Goal: Check status: Check status

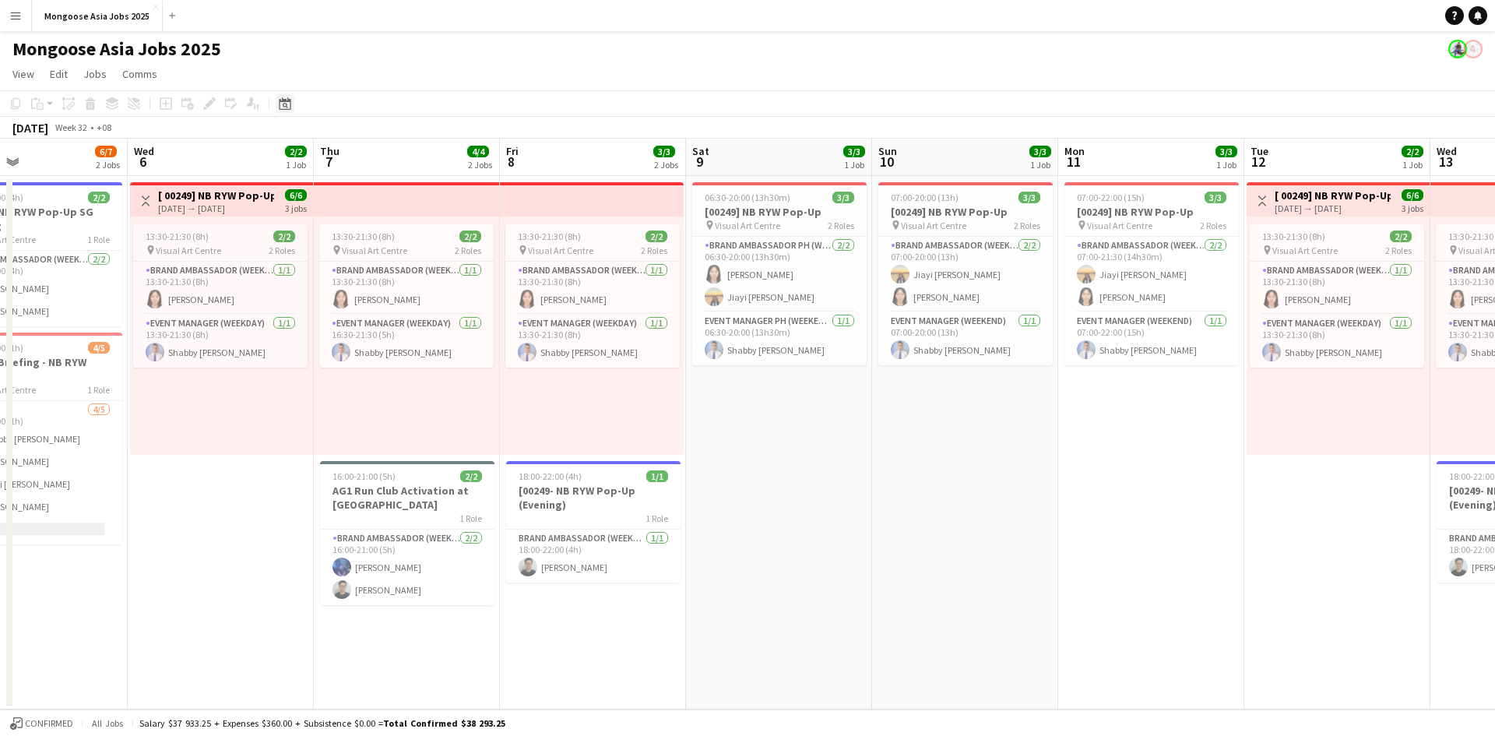
click at [284, 103] on icon "Date picker" at bounding box center [285, 103] width 12 height 12
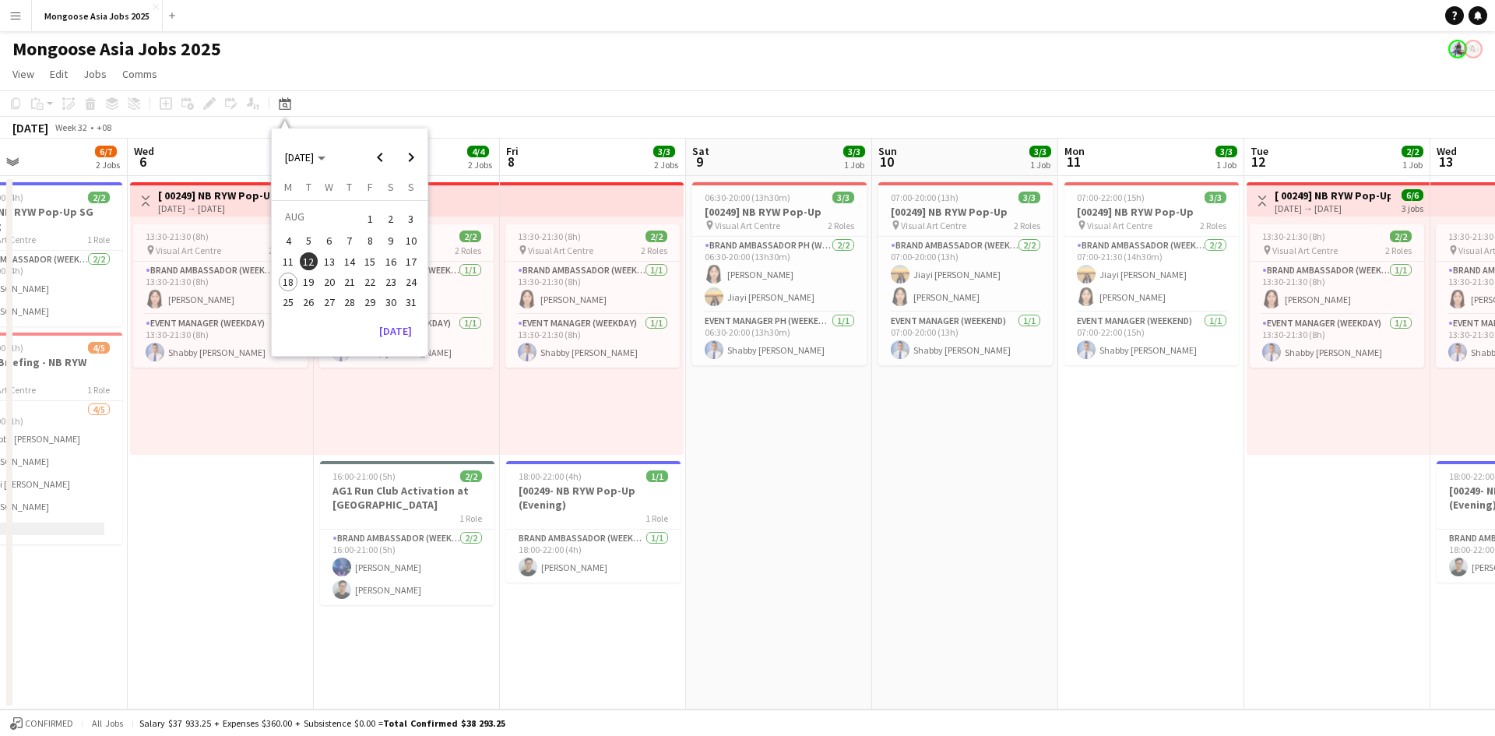
click at [378, 258] on span "15" at bounding box center [370, 261] width 19 height 19
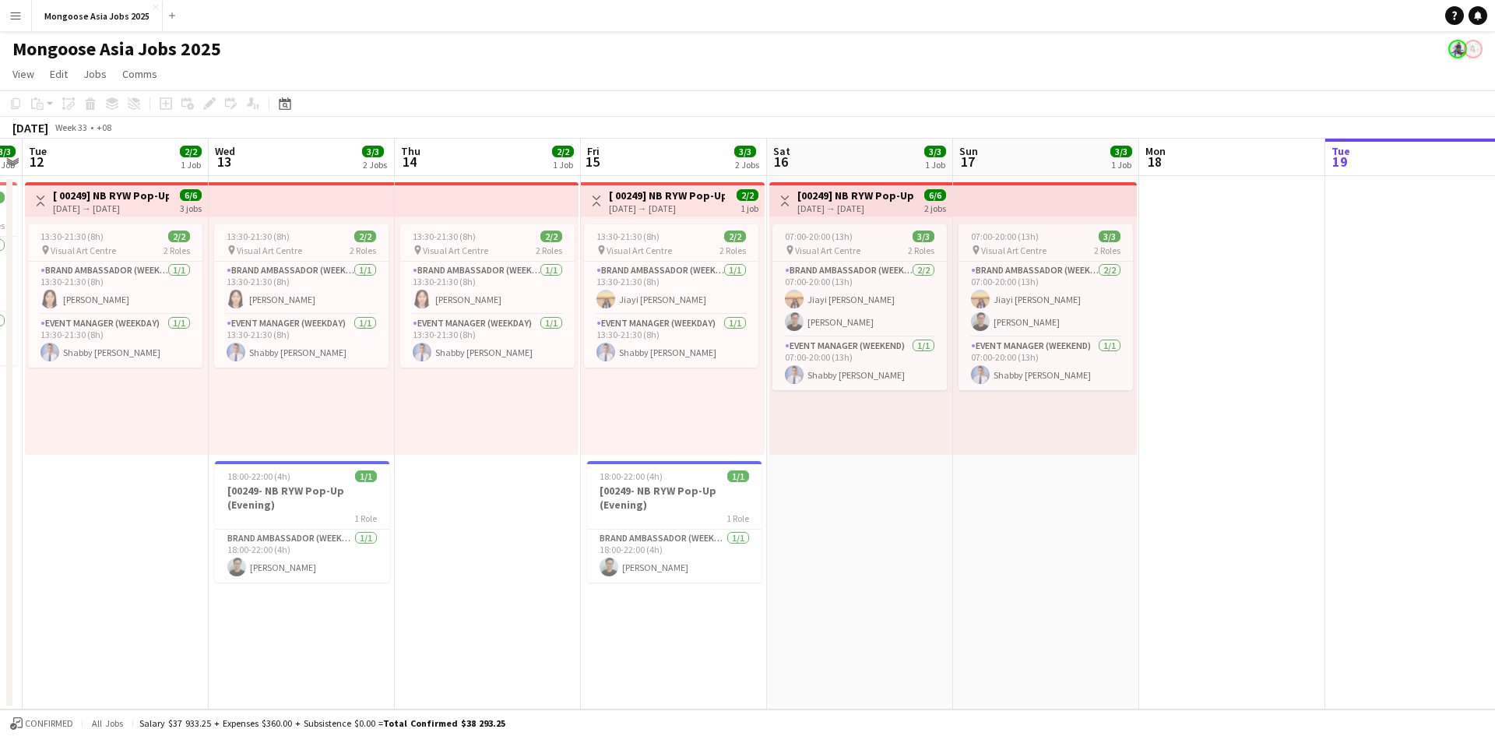
click at [515, 65] on app-page-menu "View Day view expanded Day view collapsed Month view Date picker Jump to [DATE]…" at bounding box center [747, 76] width 1495 height 30
click at [13, 16] on app-icon "Menu" at bounding box center [15, 15] width 12 height 12
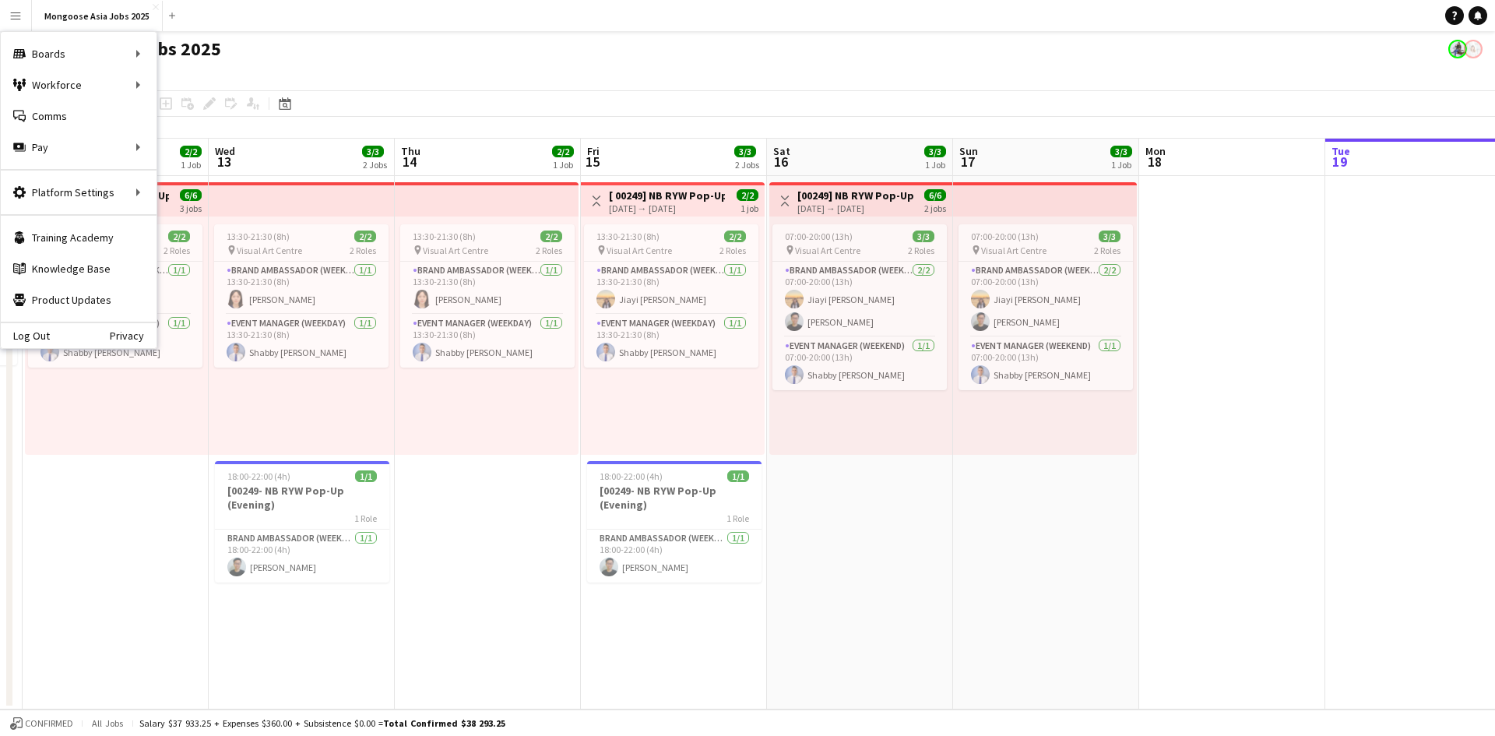
click at [419, 82] on app-page-menu "View Day view expanded Day view collapsed Month view Date picker Jump to [DATE]…" at bounding box center [747, 76] width 1495 height 30
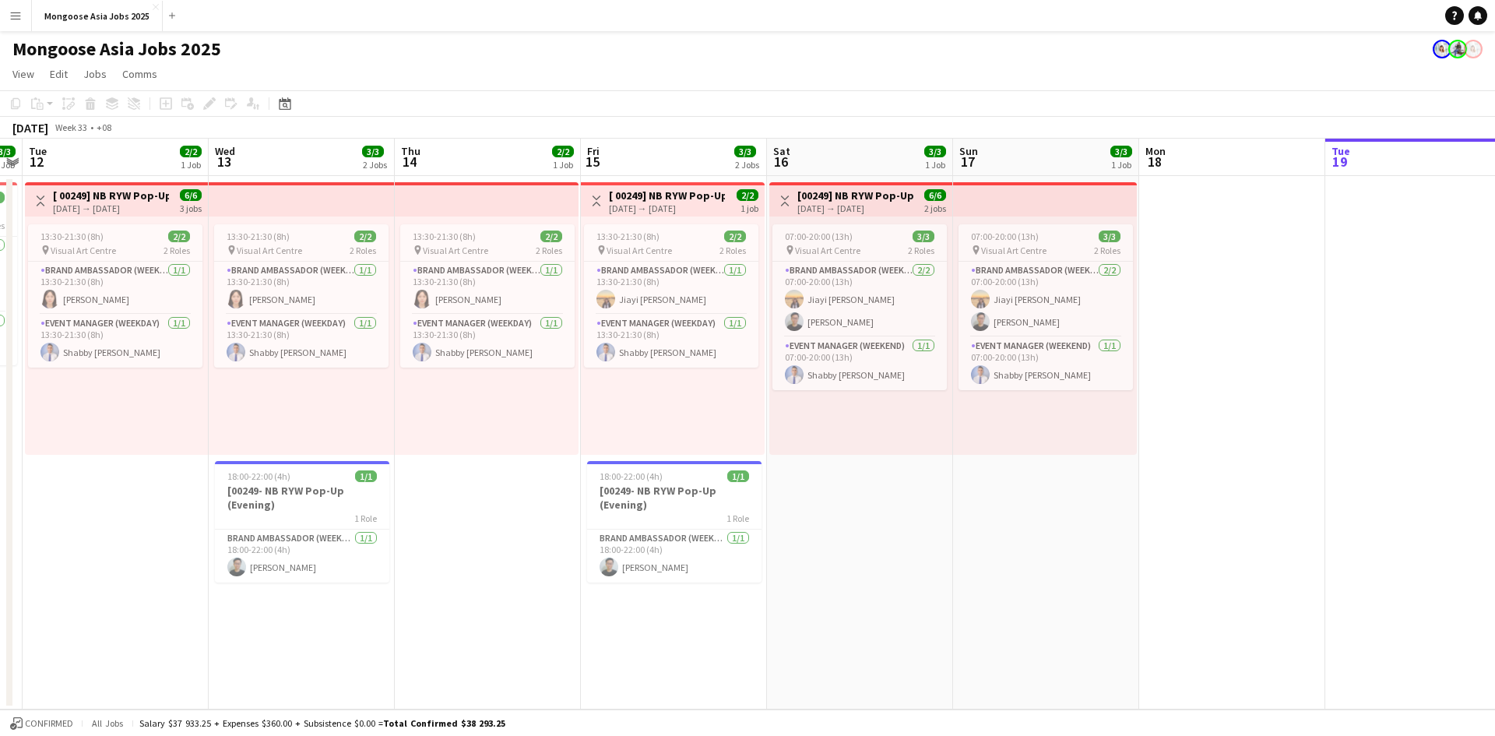
click at [15, 16] on app-icon "Menu" at bounding box center [15, 15] width 12 height 12
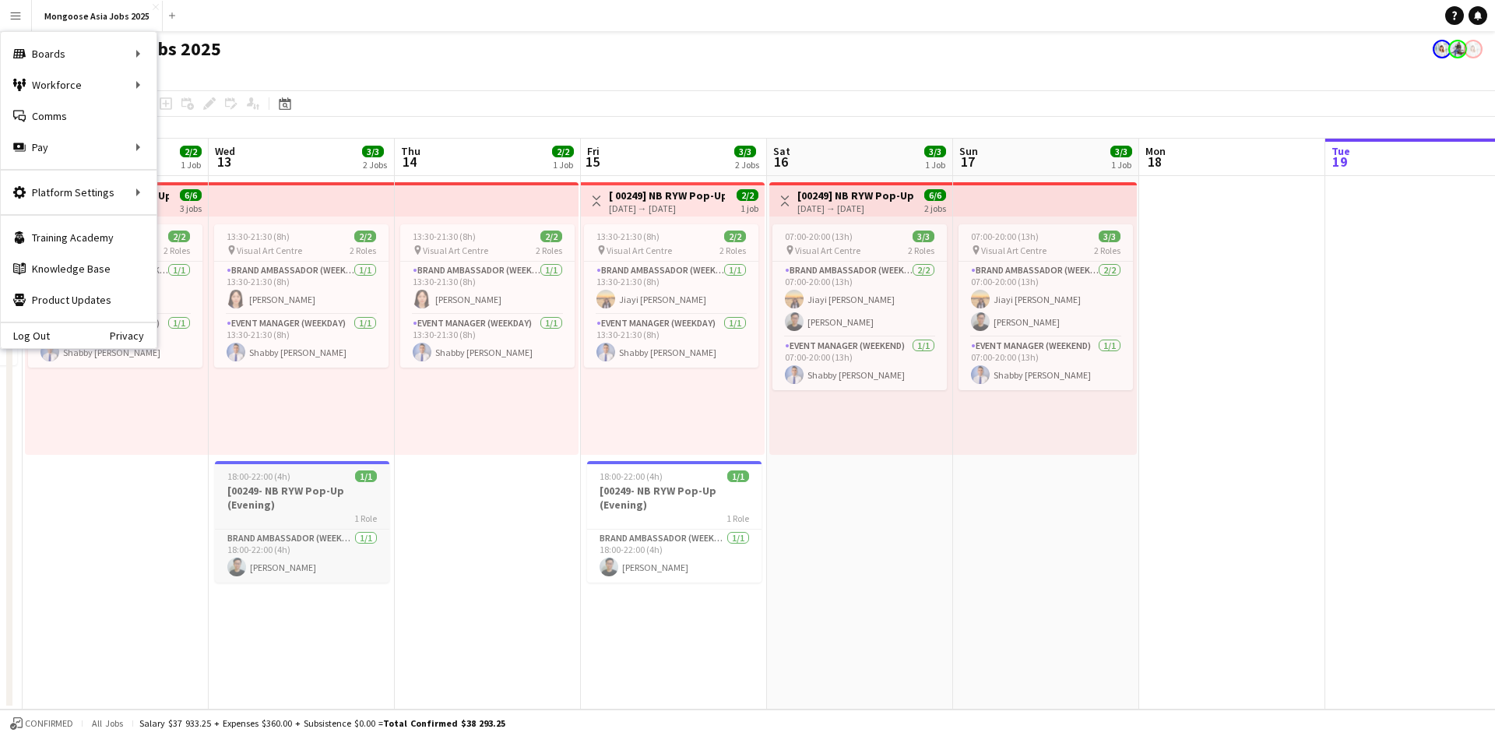
click at [278, 509] on h3 "[00249- NB RYW Pop-Up (Evening)" at bounding box center [302, 498] width 174 height 28
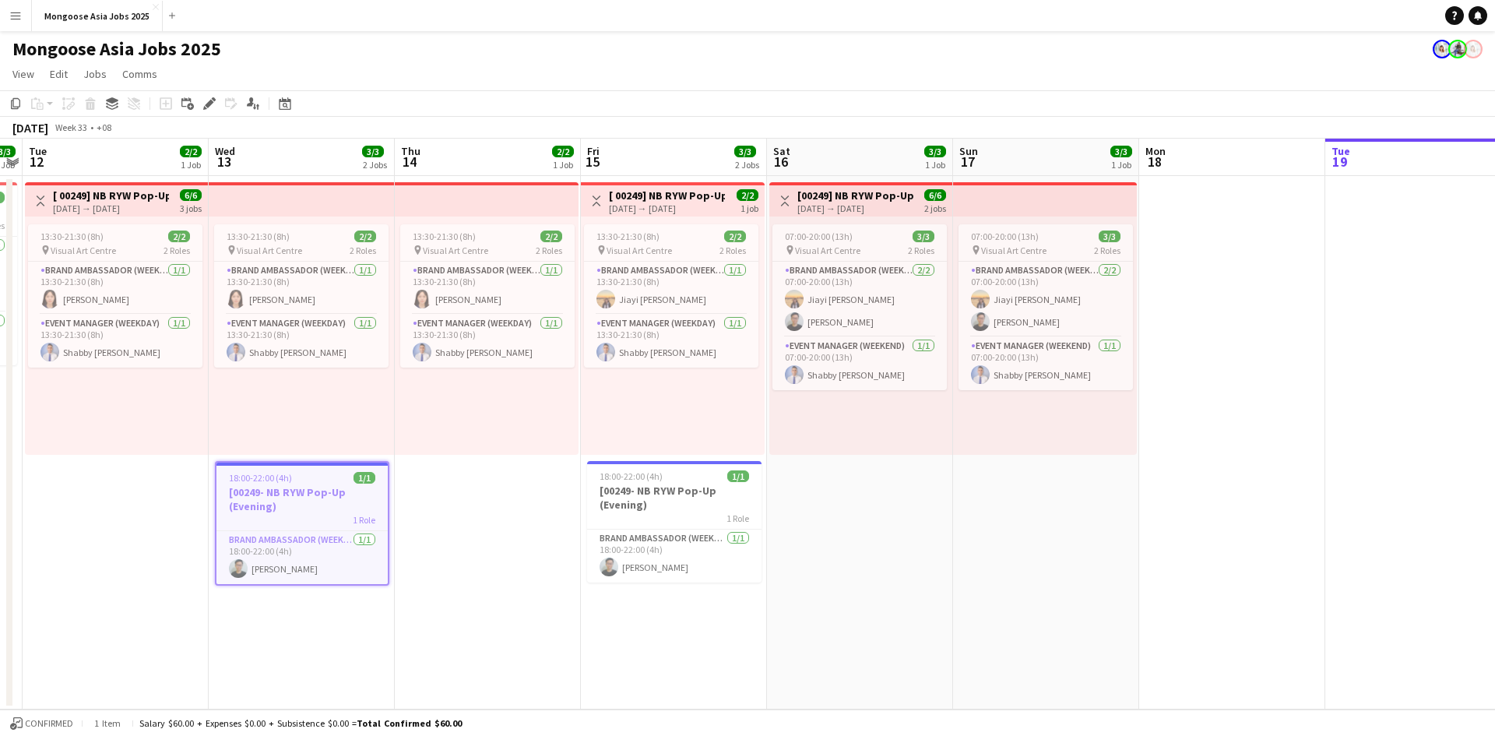
click at [12, 15] on app-icon "Menu" at bounding box center [15, 15] width 12 height 12
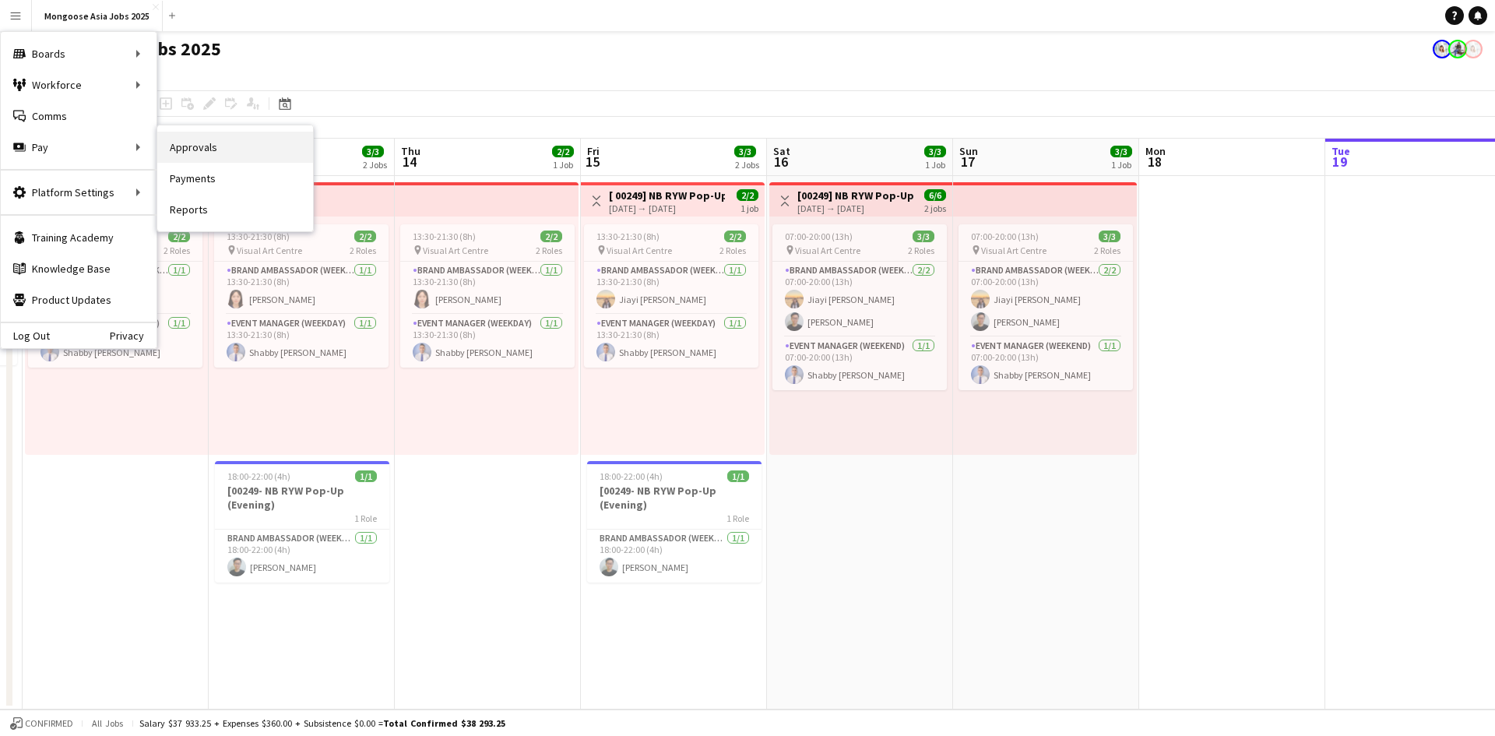
click at [205, 148] on link "Approvals" at bounding box center [235, 147] width 156 height 31
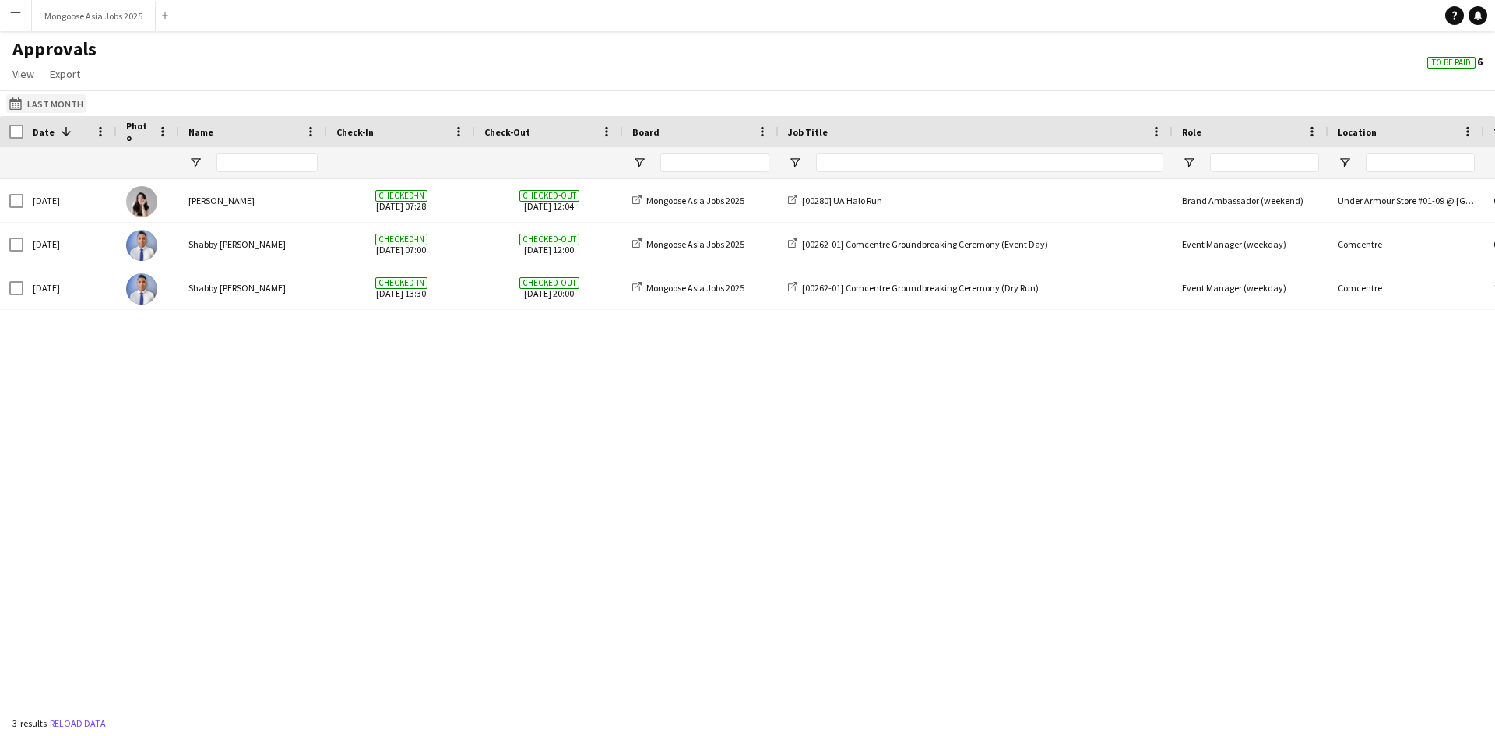
click at [50, 100] on button "Last Month Last Month" at bounding box center [46, 103] width 80 height 19
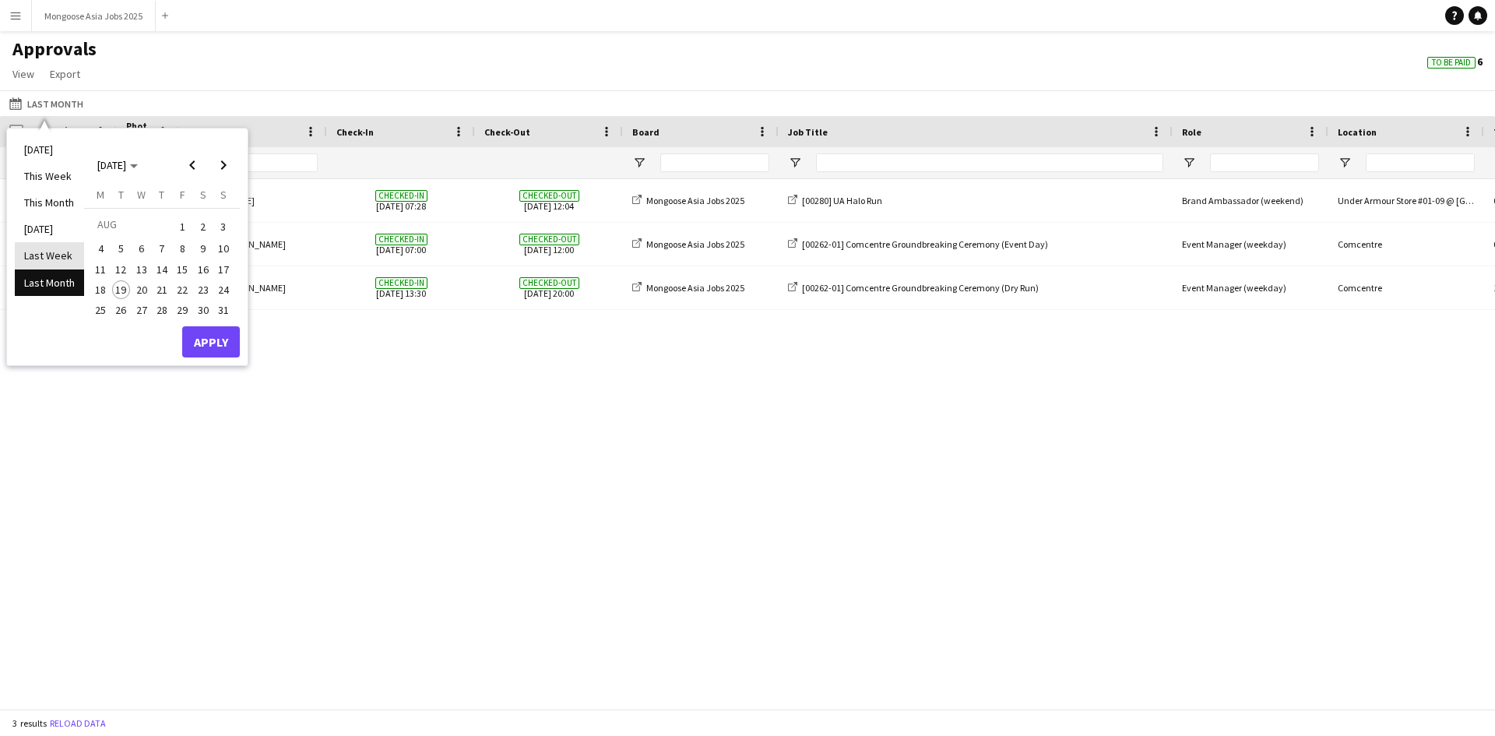
click at [34, 251] on li "Last Week" at bounding box center [49, 255] width 69 height 26
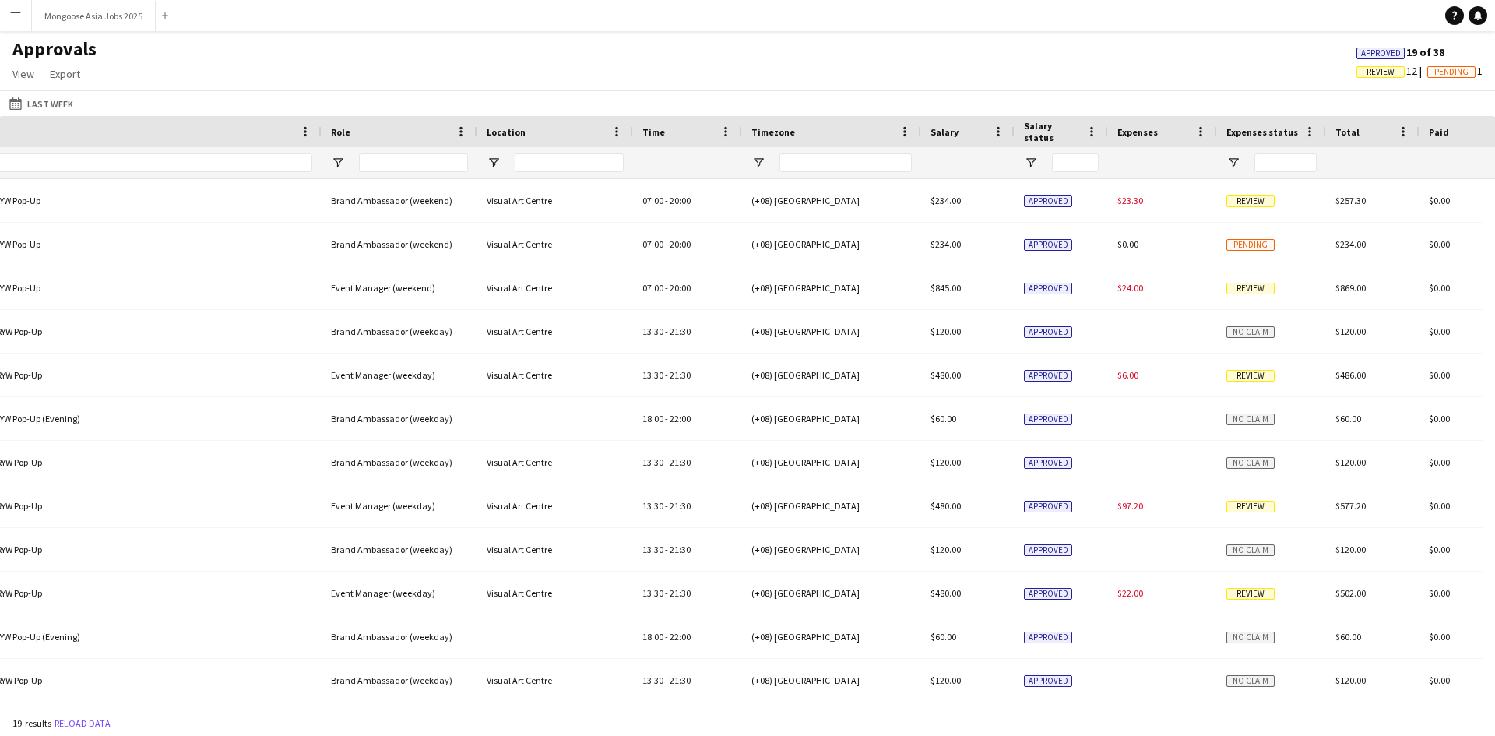
scroll to position [0, 885]
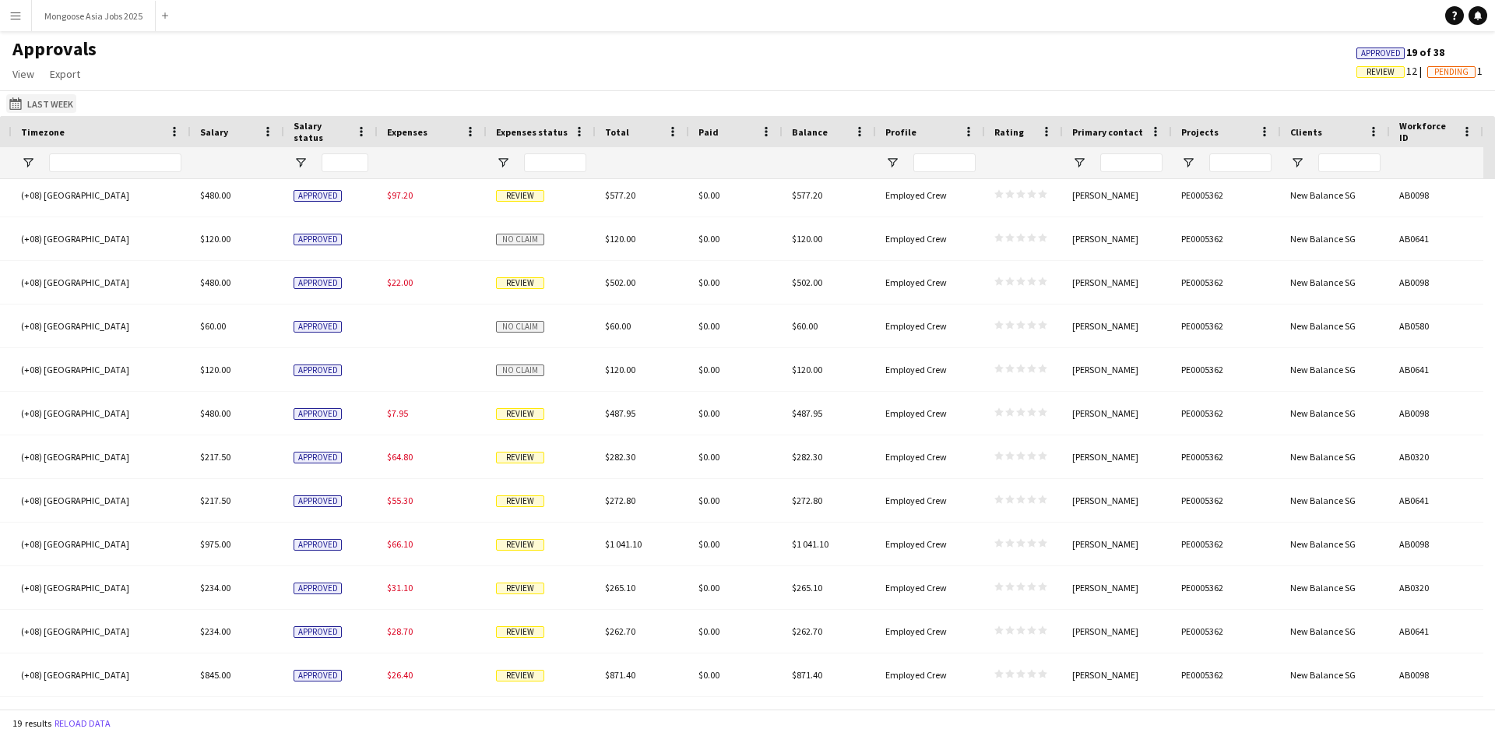
click at [72, 97] on button "Last Month Last Week" at bounding box center [41, 103] width 70 height 19
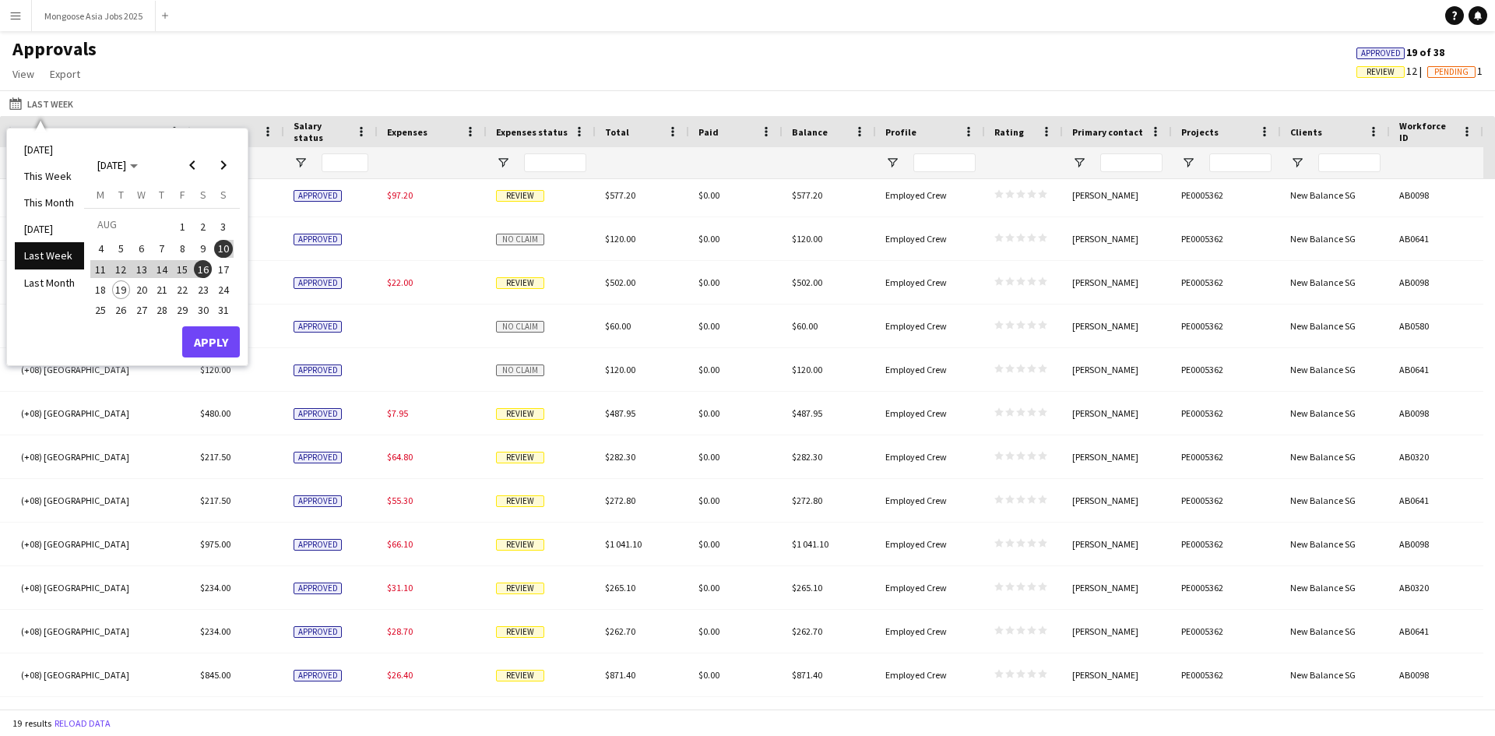
click at [183, 227] on span "1" at bounding box center [182, 227] width 19 height 22
click at [47, 206] on li "This Month" at bounding box center [49, 202] width 69 height 26
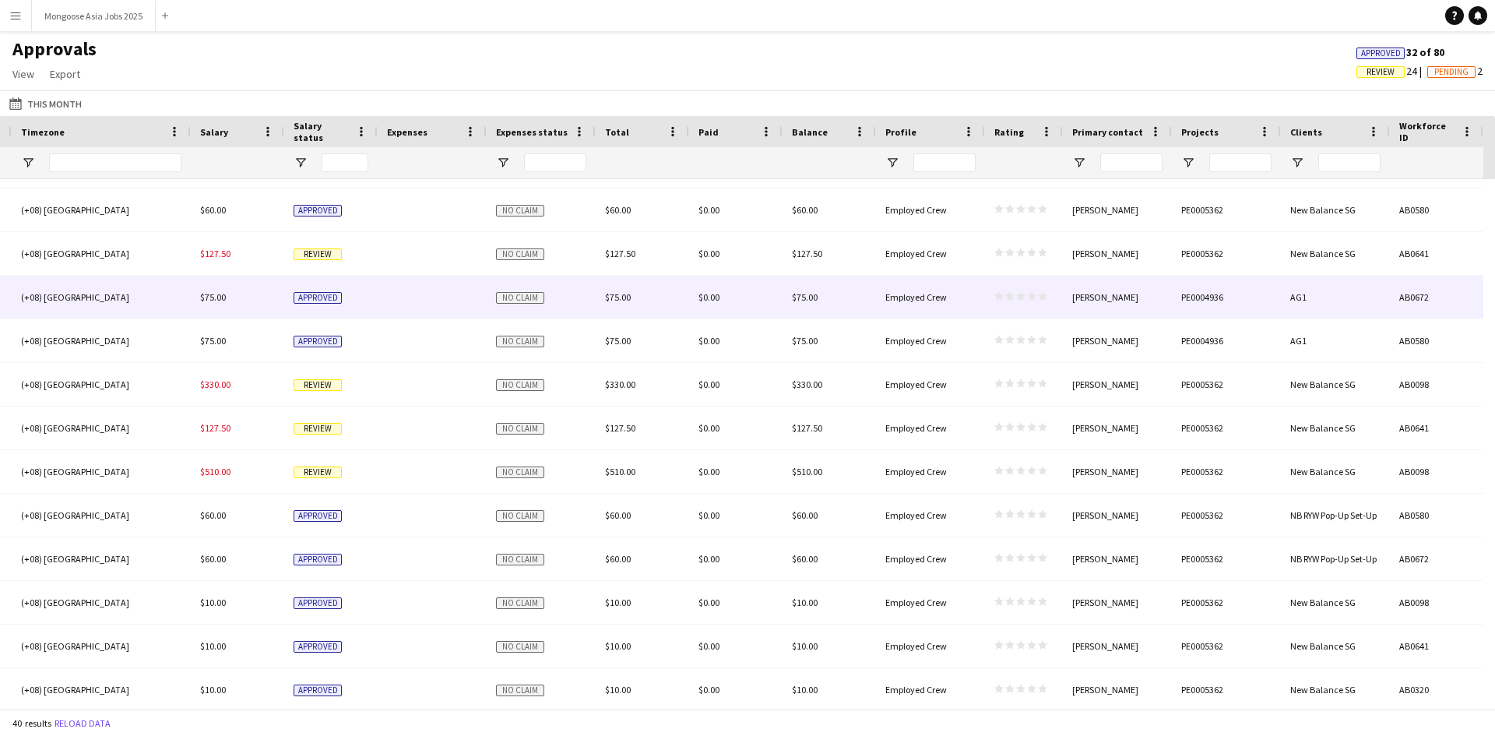
click at [1184, 297] on div "AG1" at bounding box center [1335, 297] width 109 height 43
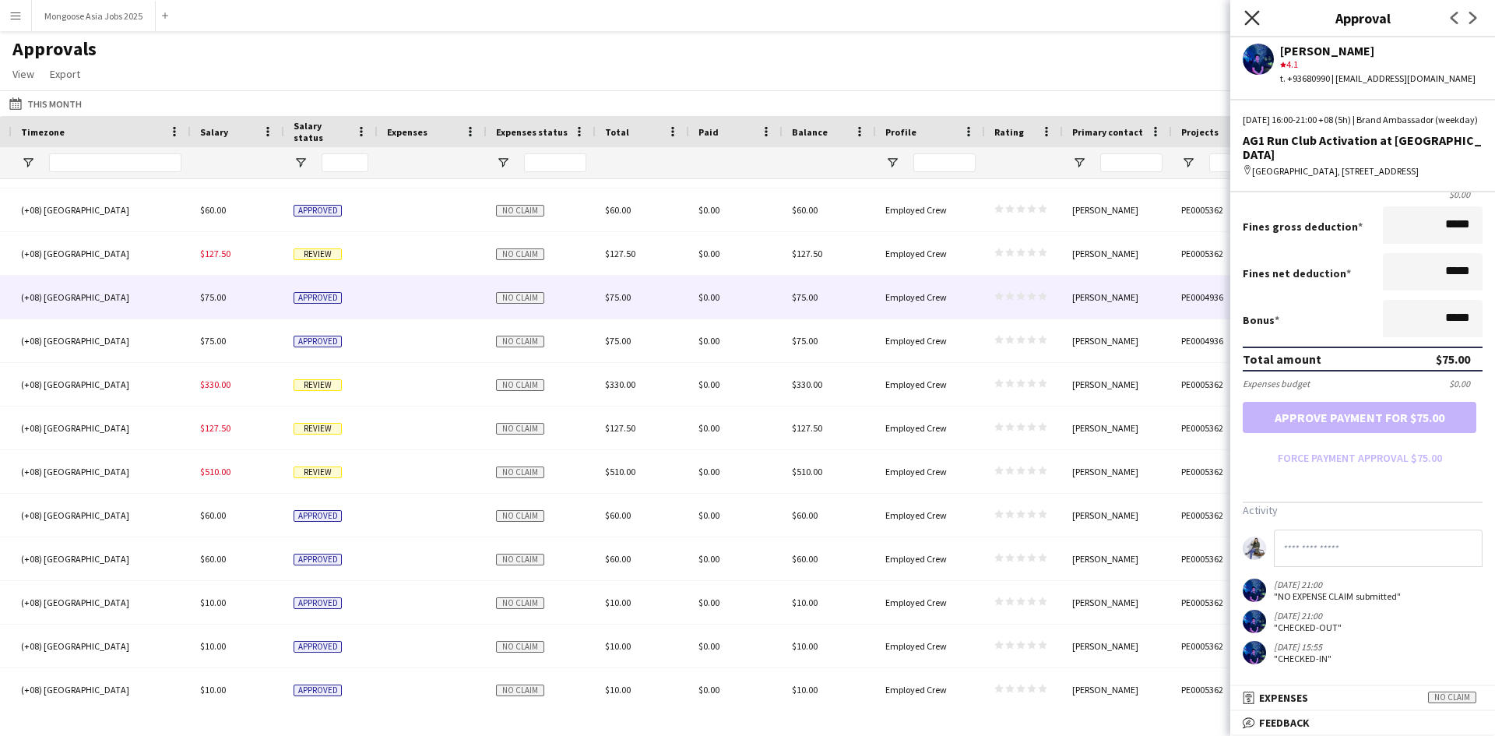
click at [1184, 19] on icon at bounding box center [1251, 17] width 15 height 15
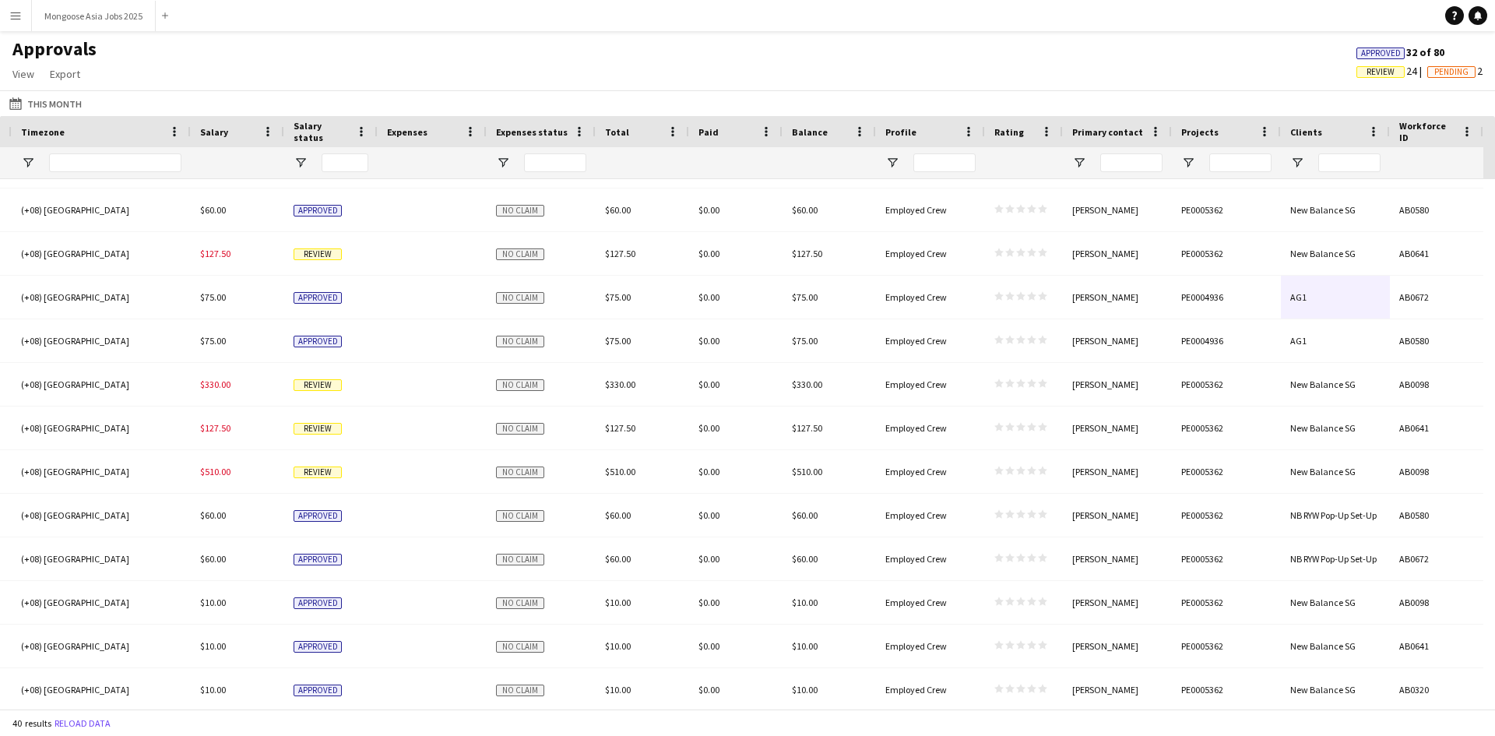
click at [524, 30] on app-navbar "Menu Boards Boards Boards All jobs Status Workforce Workforce My Workforce Recr…" at bounding box center [747, 15] width 1495 height 31
